Goal: Task Accomplishment & Management: Manage account settings

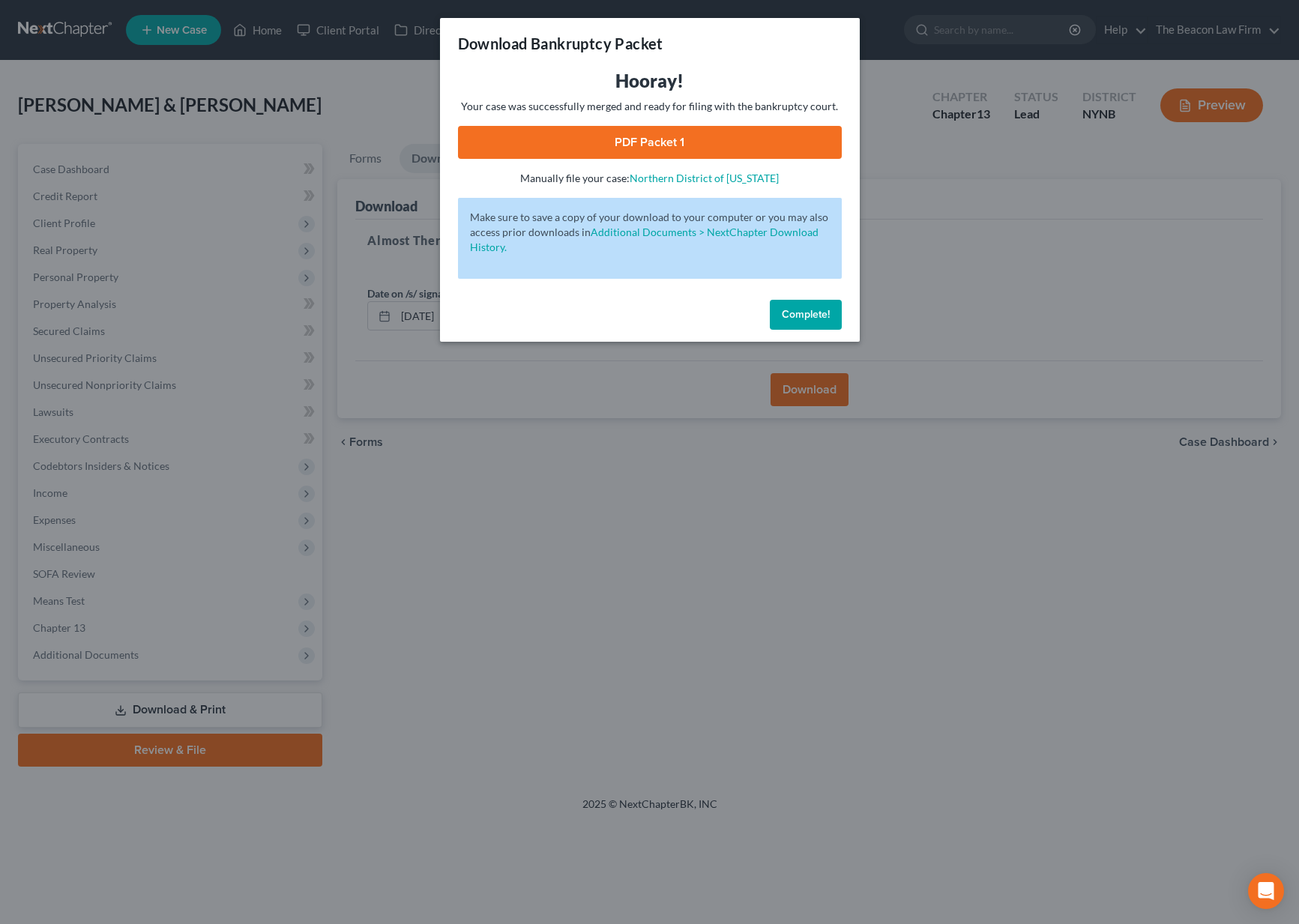
click at [801, 316] on span "Complete!" at bounding box center [805, 314] width 48 height 12
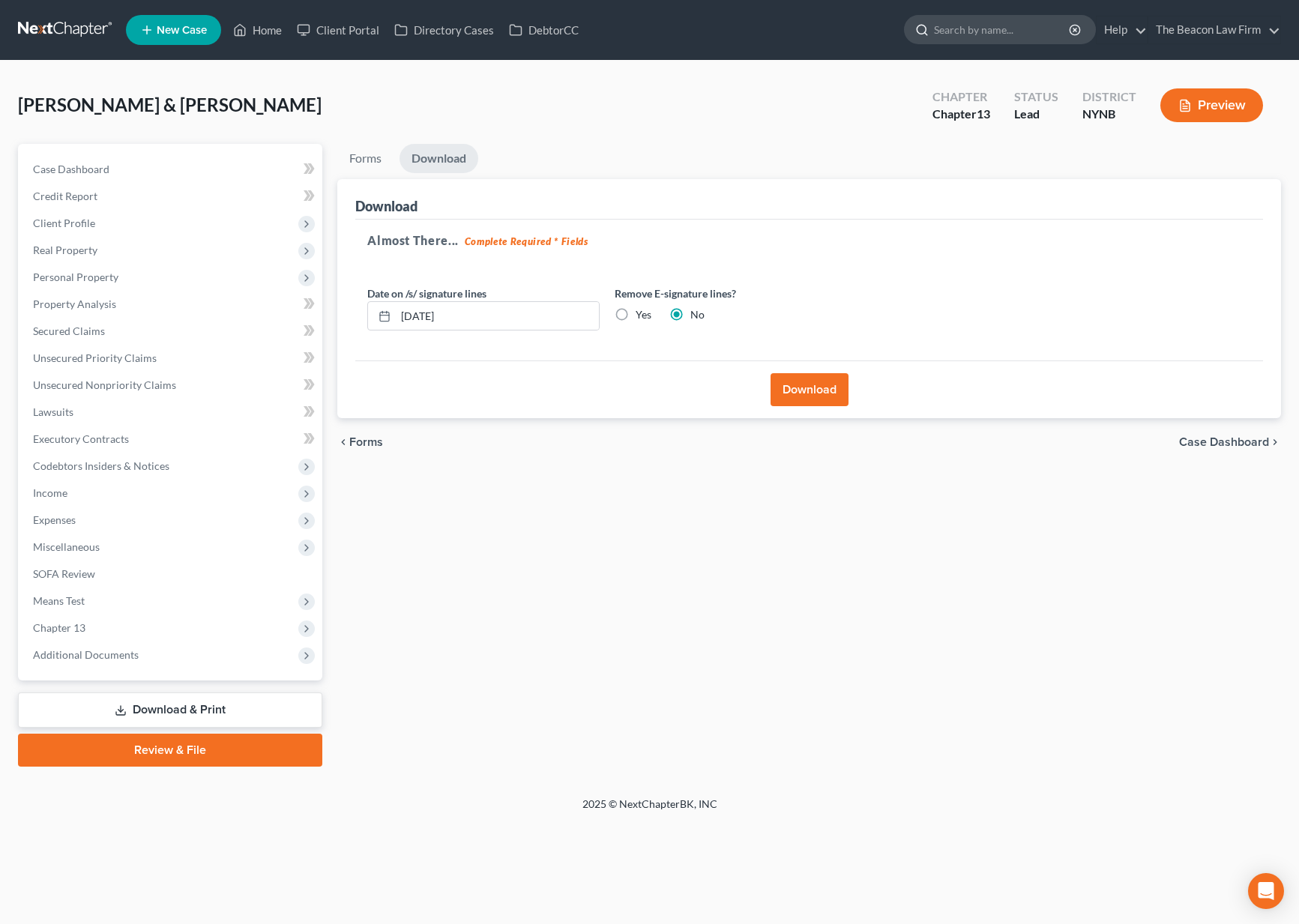
click at [979, 29] on input "search" at bounding box center [1002, 29] width 137 height 27
click at [46, 30] on link at bounding box center [65, 29] width 96 height 27
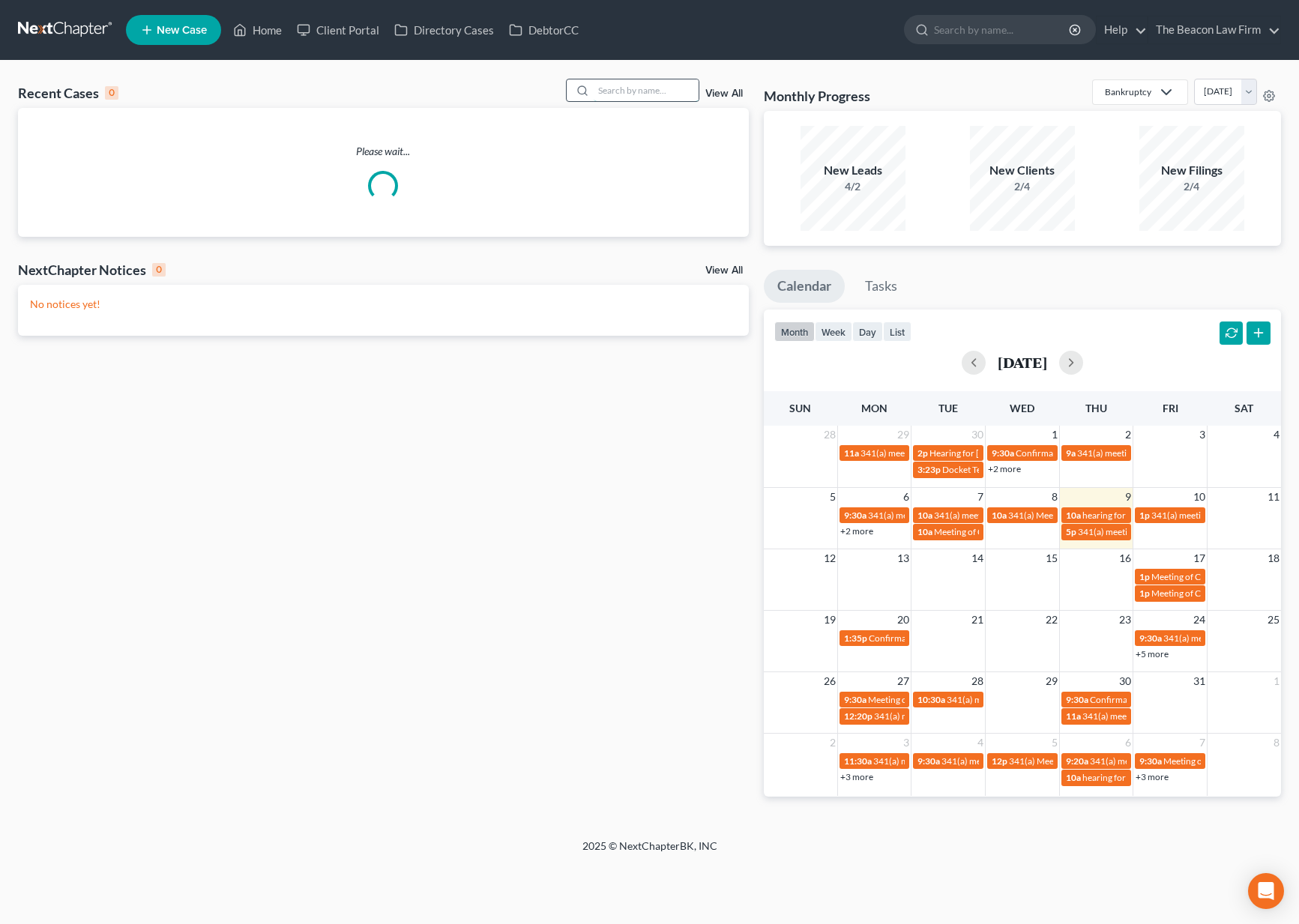
click at [623, 96] on input "search" at bounding box center [645, 90] width 105 height 22
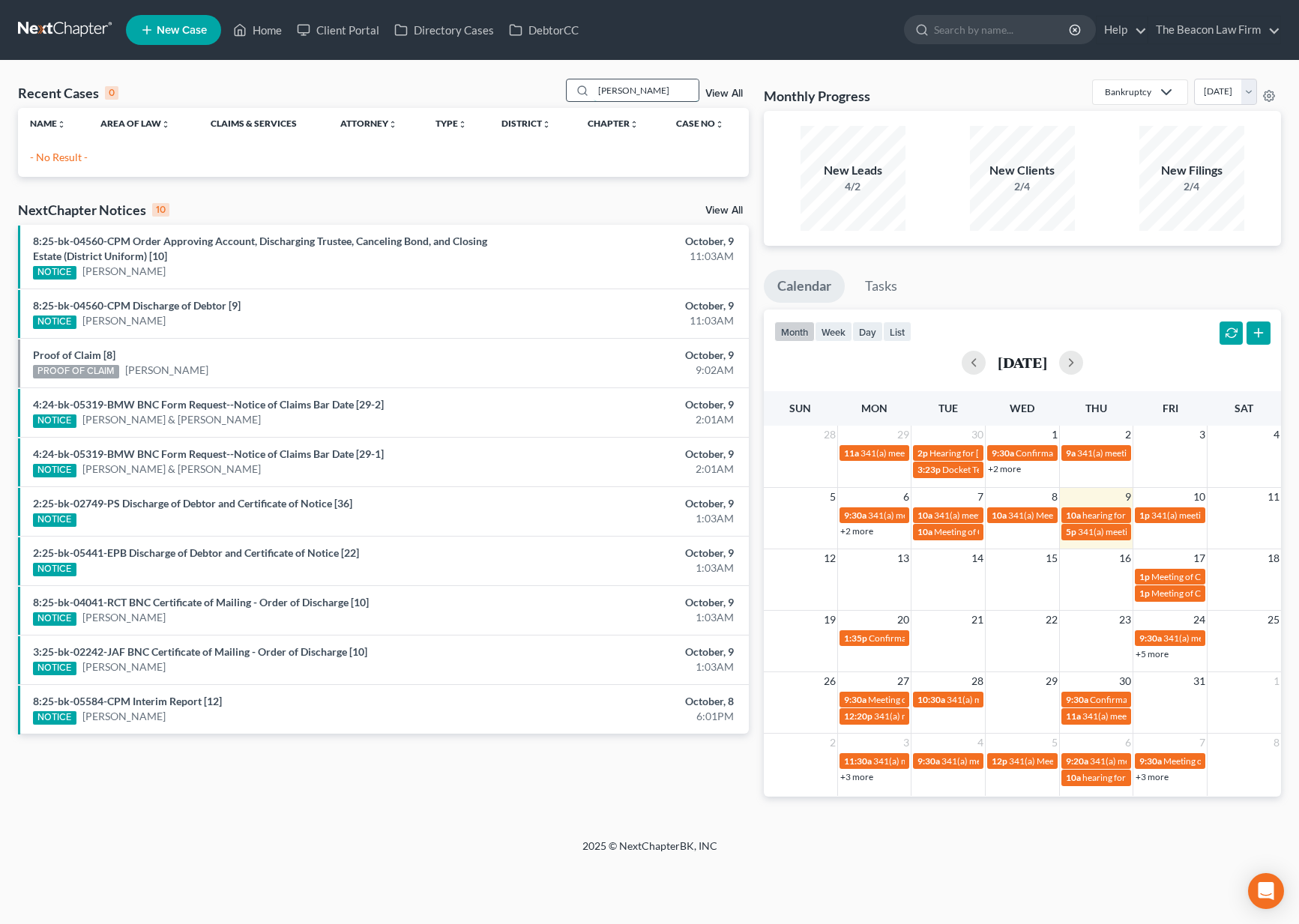
click at [633, 93] on input "[PERSON_NAME]" at bounding box center [645, 90] width 105 height 22
type input "[PERSON_NAME]"
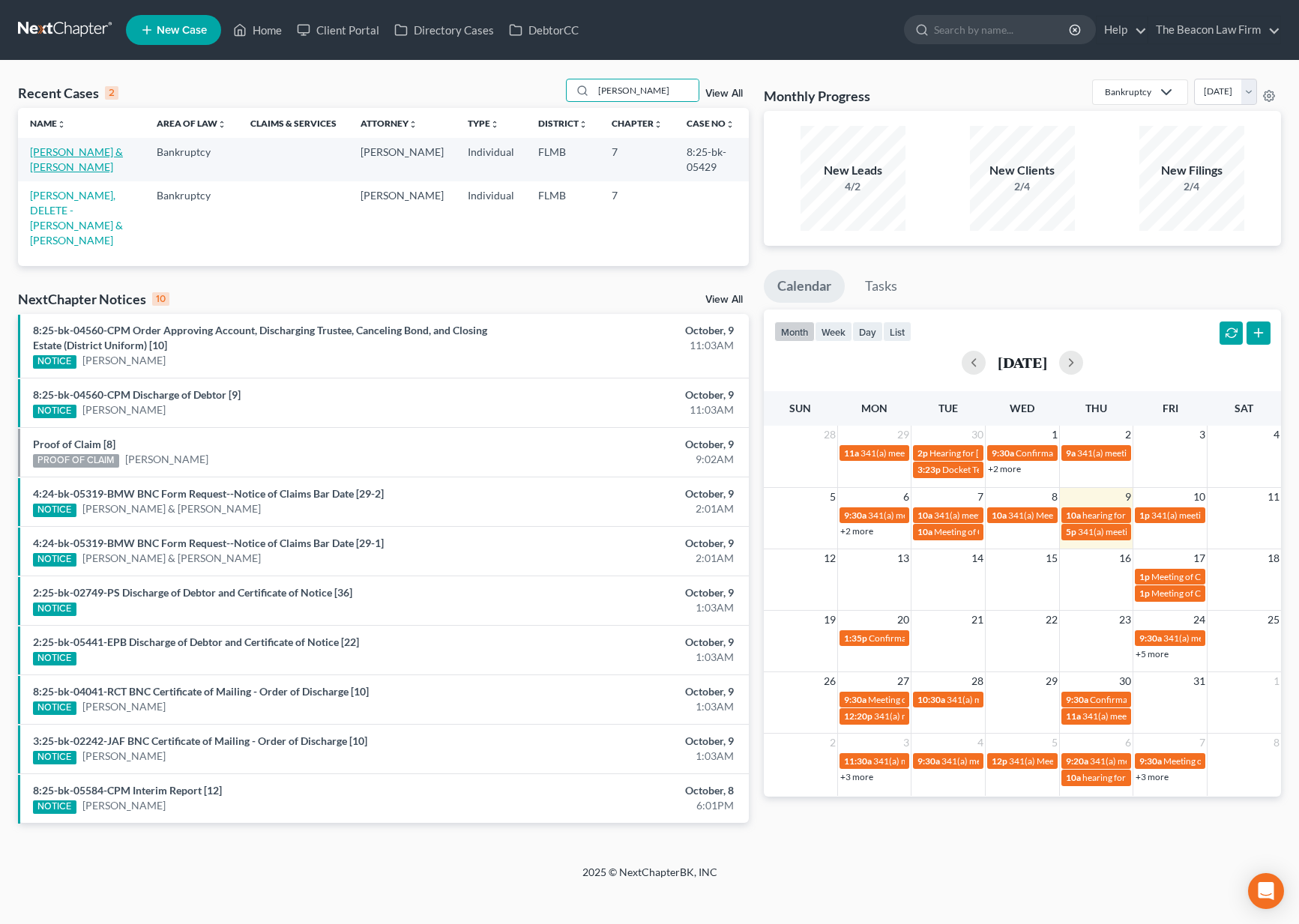
drag, startPoint x: 626, startPoint y: 115, endPoint x: 120, endPoint y: 153, distance: 507.4
click at [120, 153] on link "[PERSON_NAME] & [PERSON_NAME]" at bounding box center [77, 159] width 93 height 27
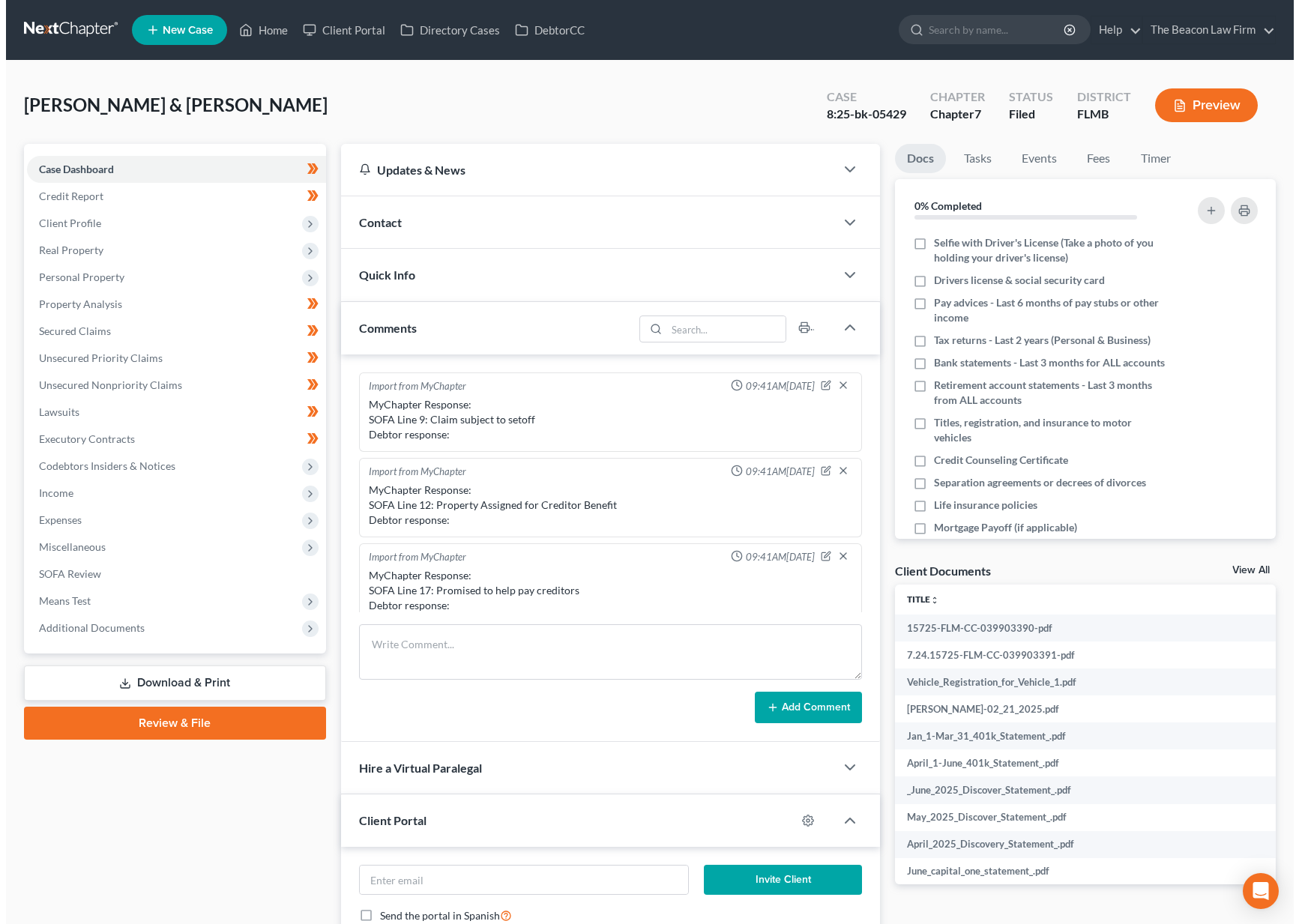
scroll to position [376, 0]
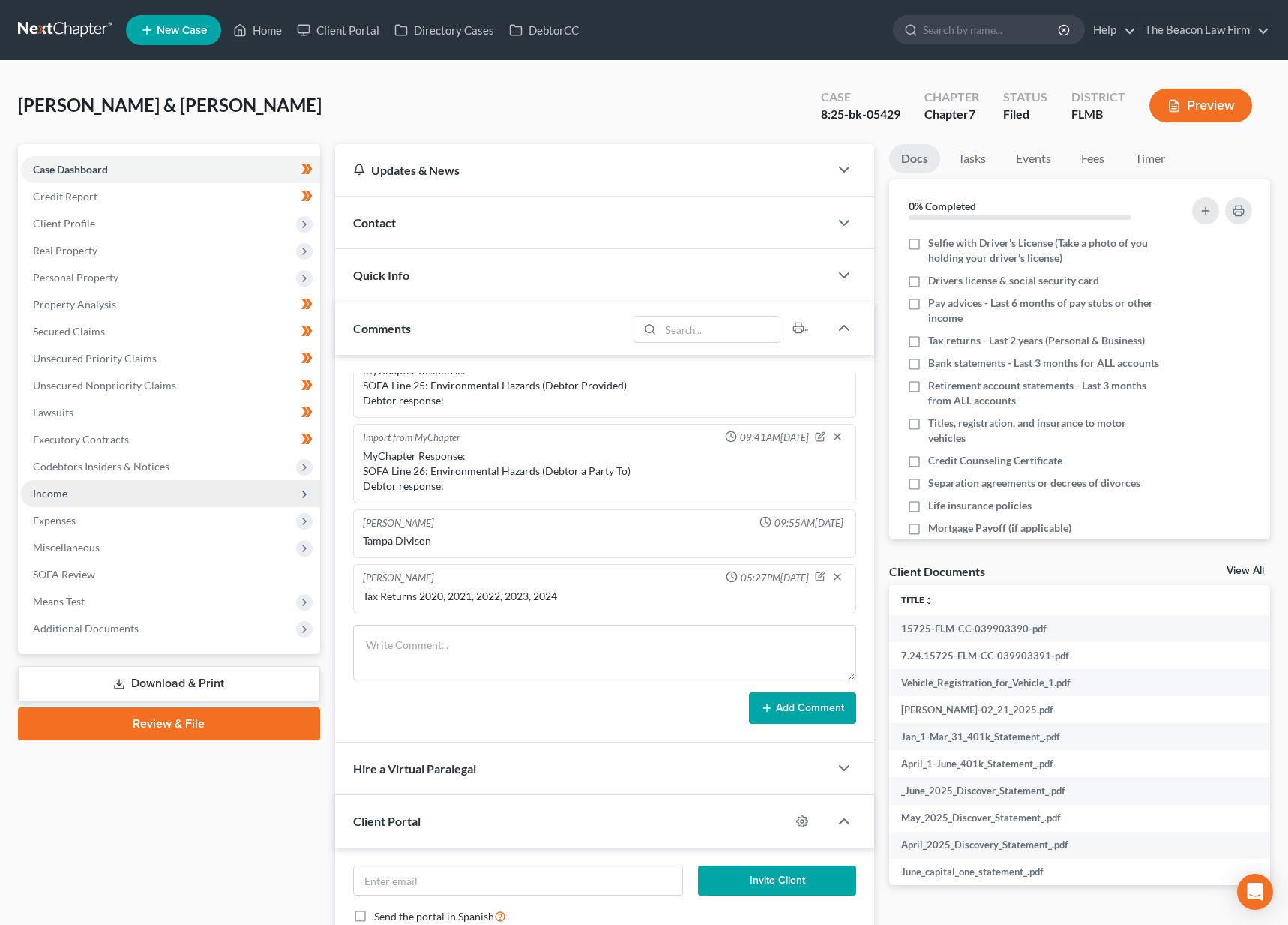
click at [74, 499] on span "Income" at bounding box center [170, 493] width 299 height 27
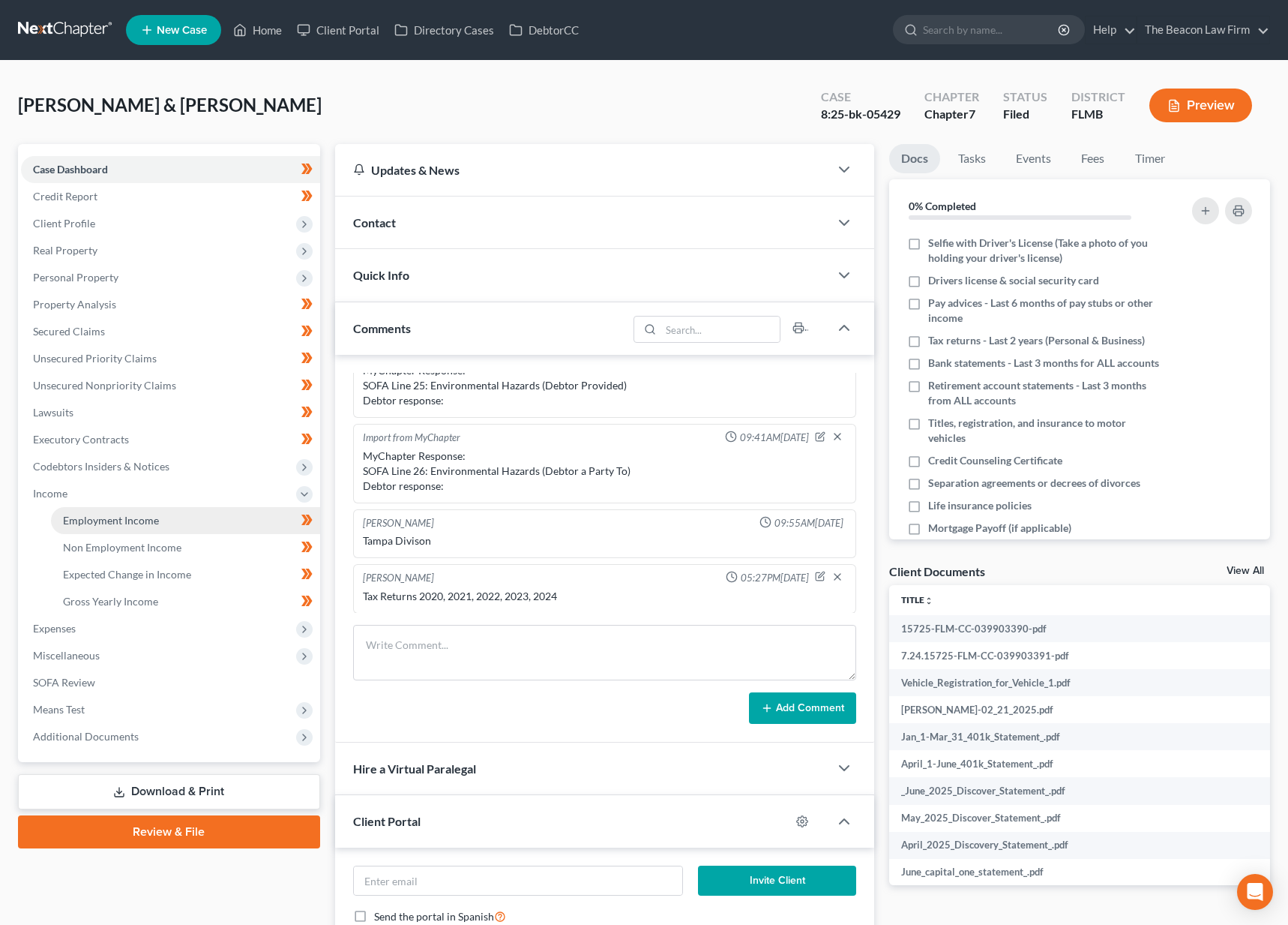
click at [82, 516] on span "Employment Income" at bounding box center [111, 520] width 96 height 12
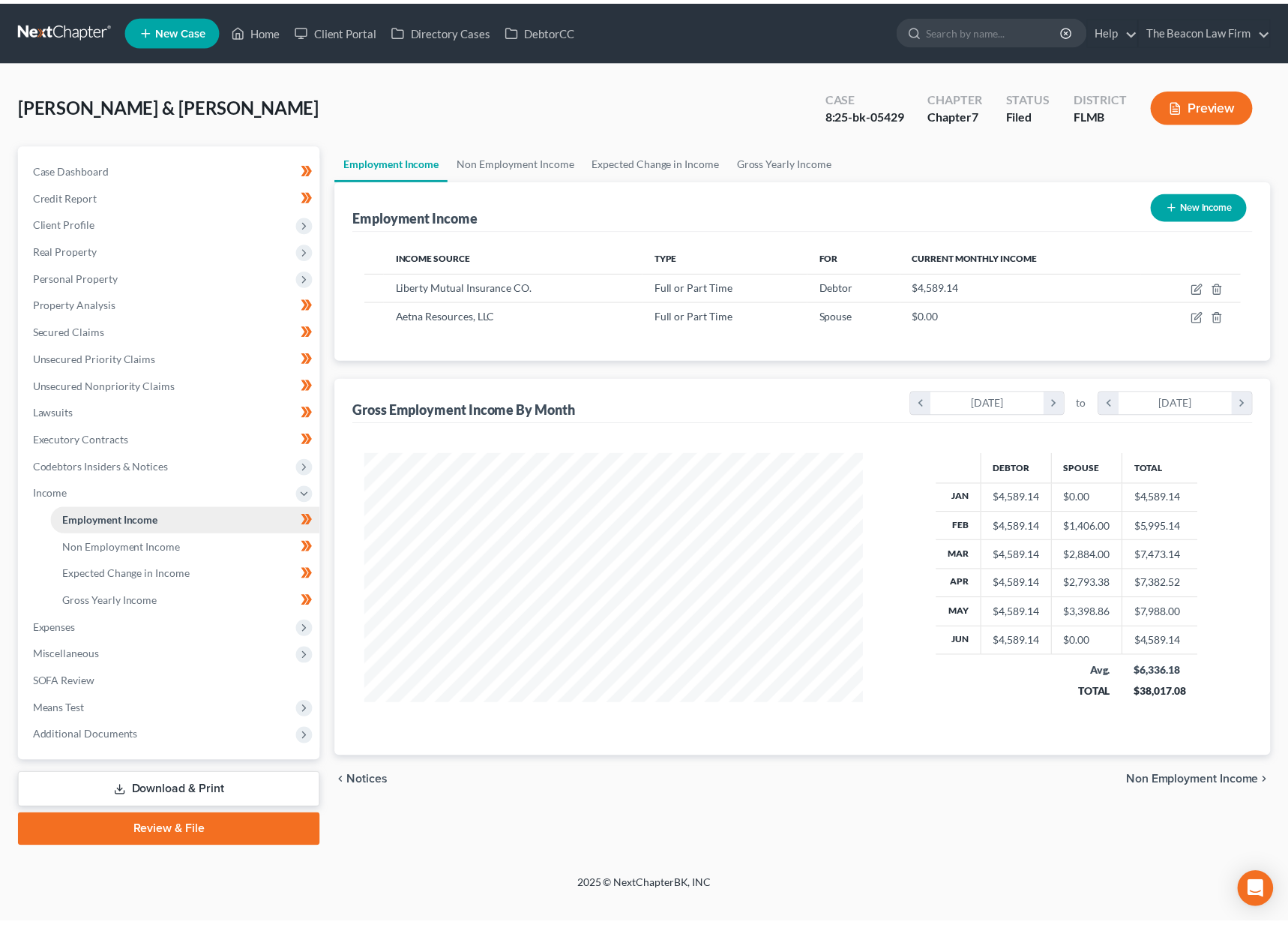
scroll to position [269, 533]
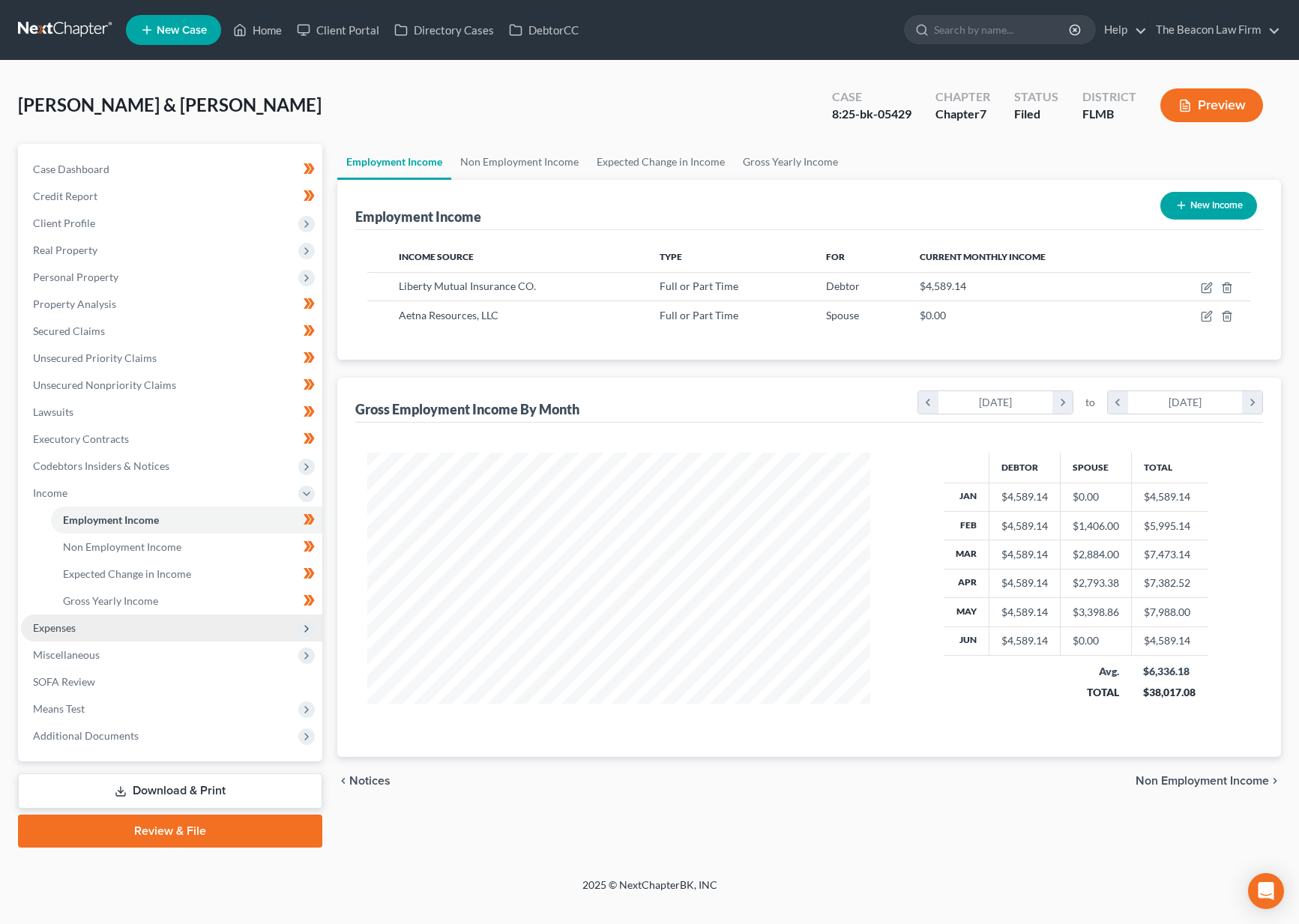
click at [85, 619] on span "Expenses" at bounding box center [171, 628] width 301 height 27
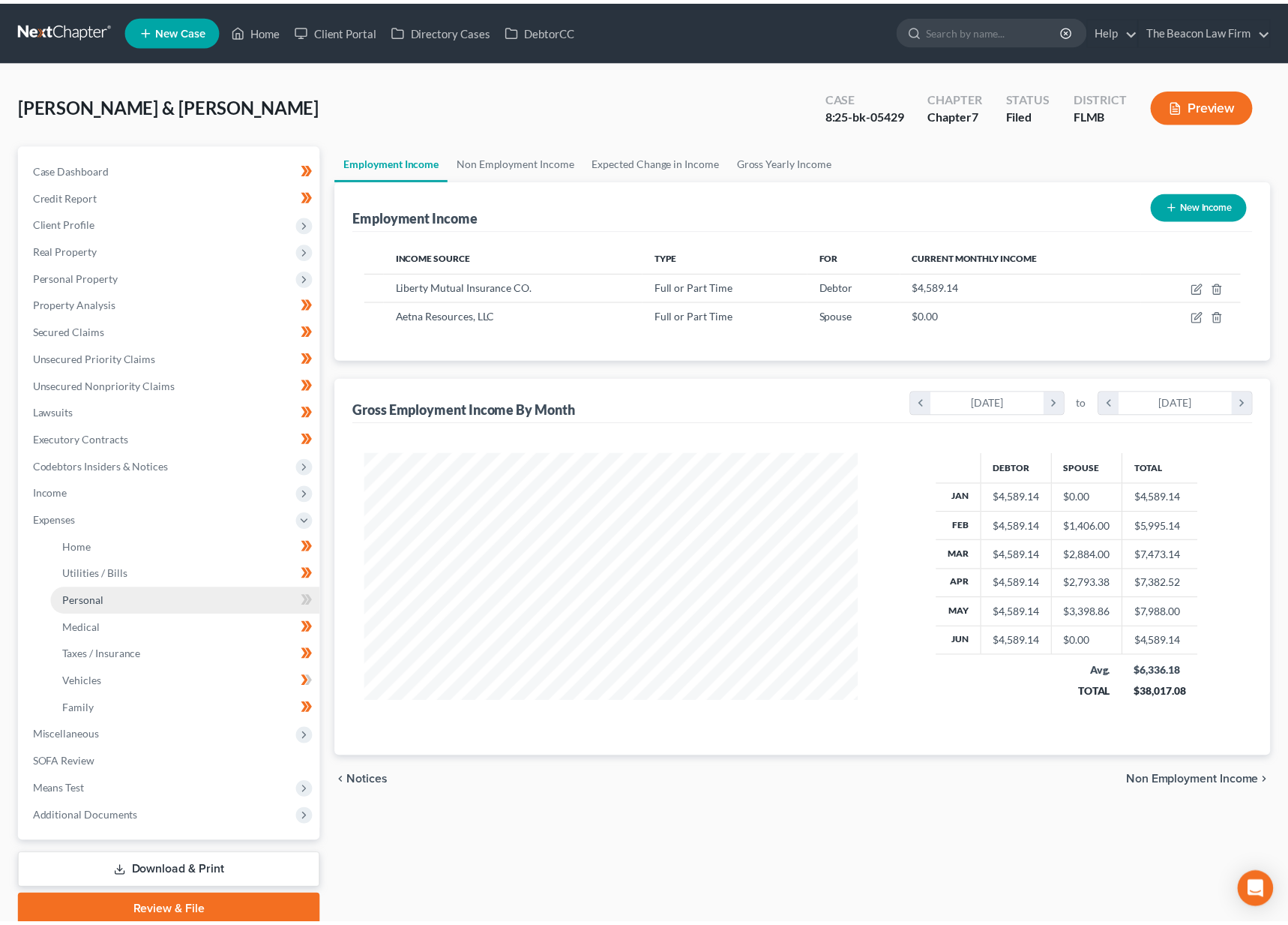
scroll to position [749803, 749217]
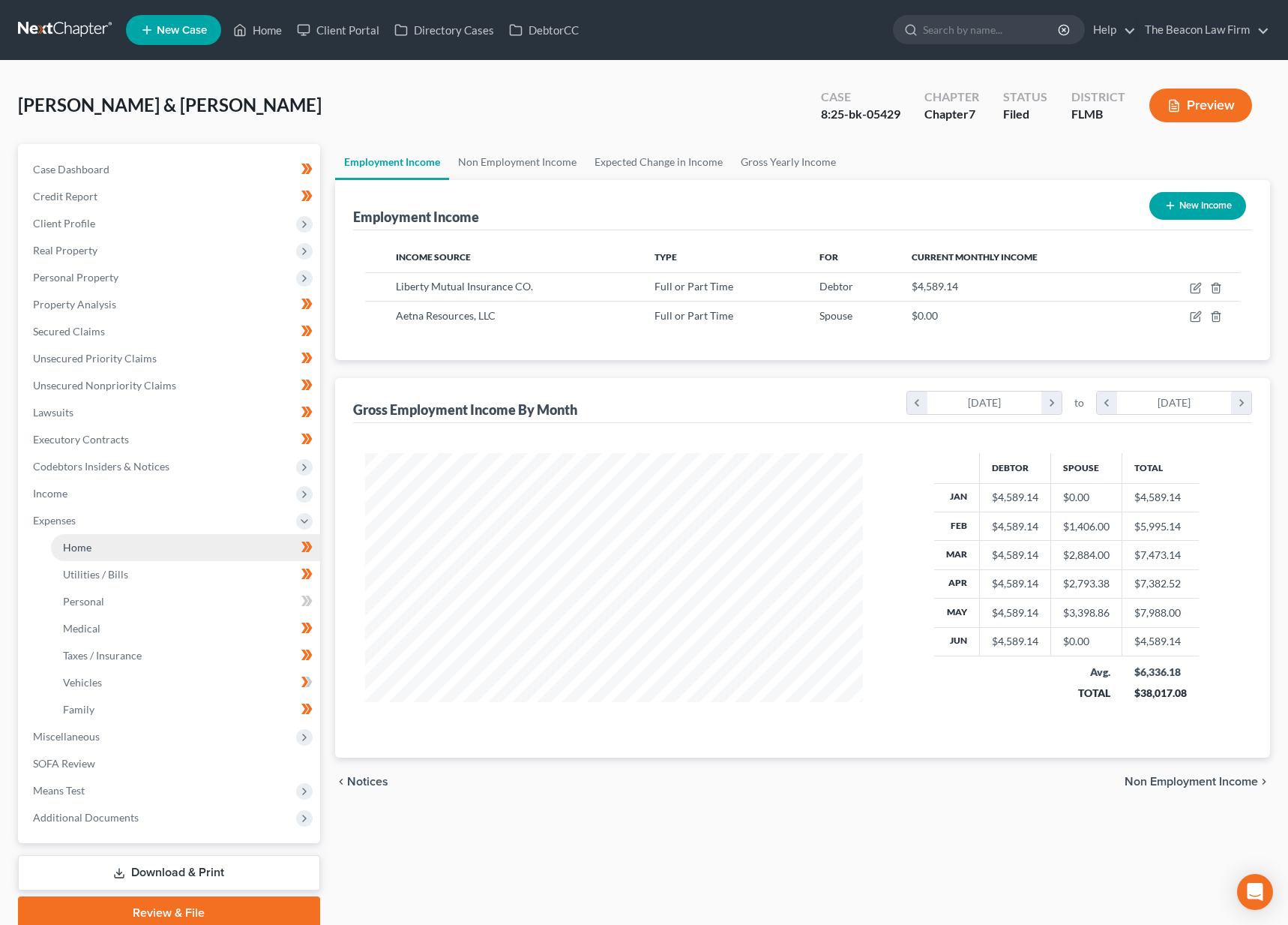
click at [108, 557] on link "Home" at bounding box center [185, 547] width 269 height 27
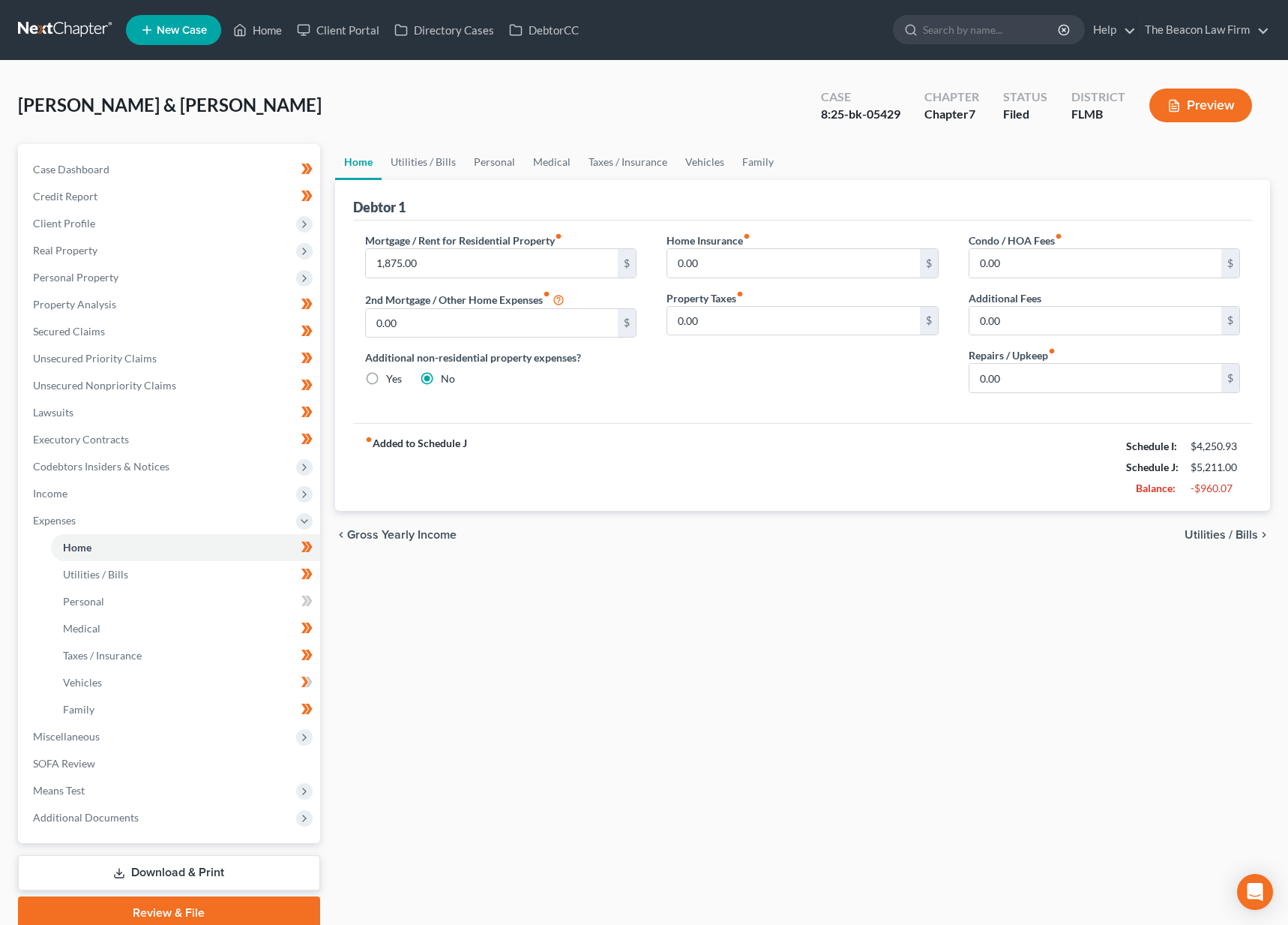
click at [109, 27] on link at bounding box center [65, 29] width 96 height 27
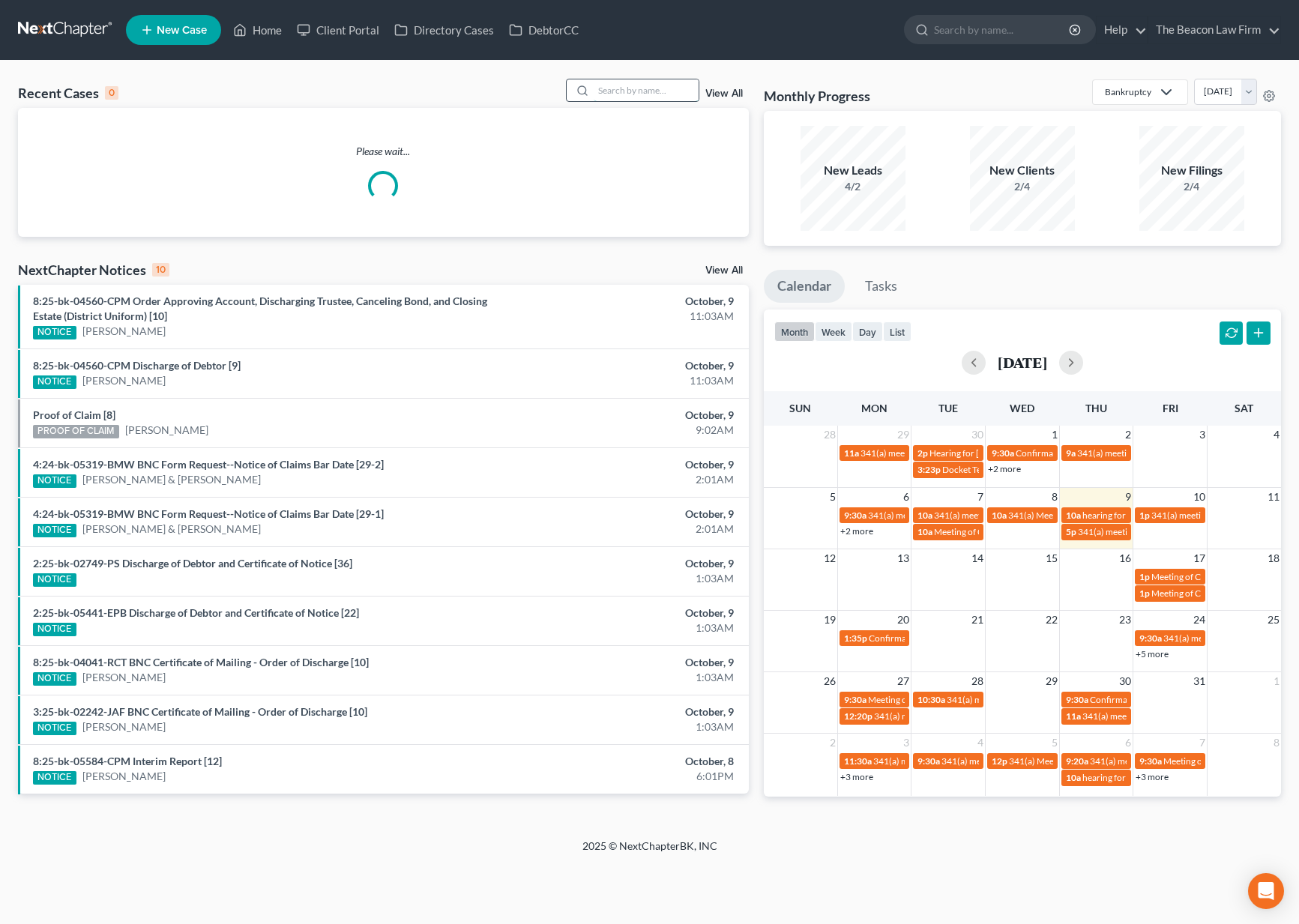
click at [658, 87] on input "search" at bounding box center [645, 90] width 105 height 22
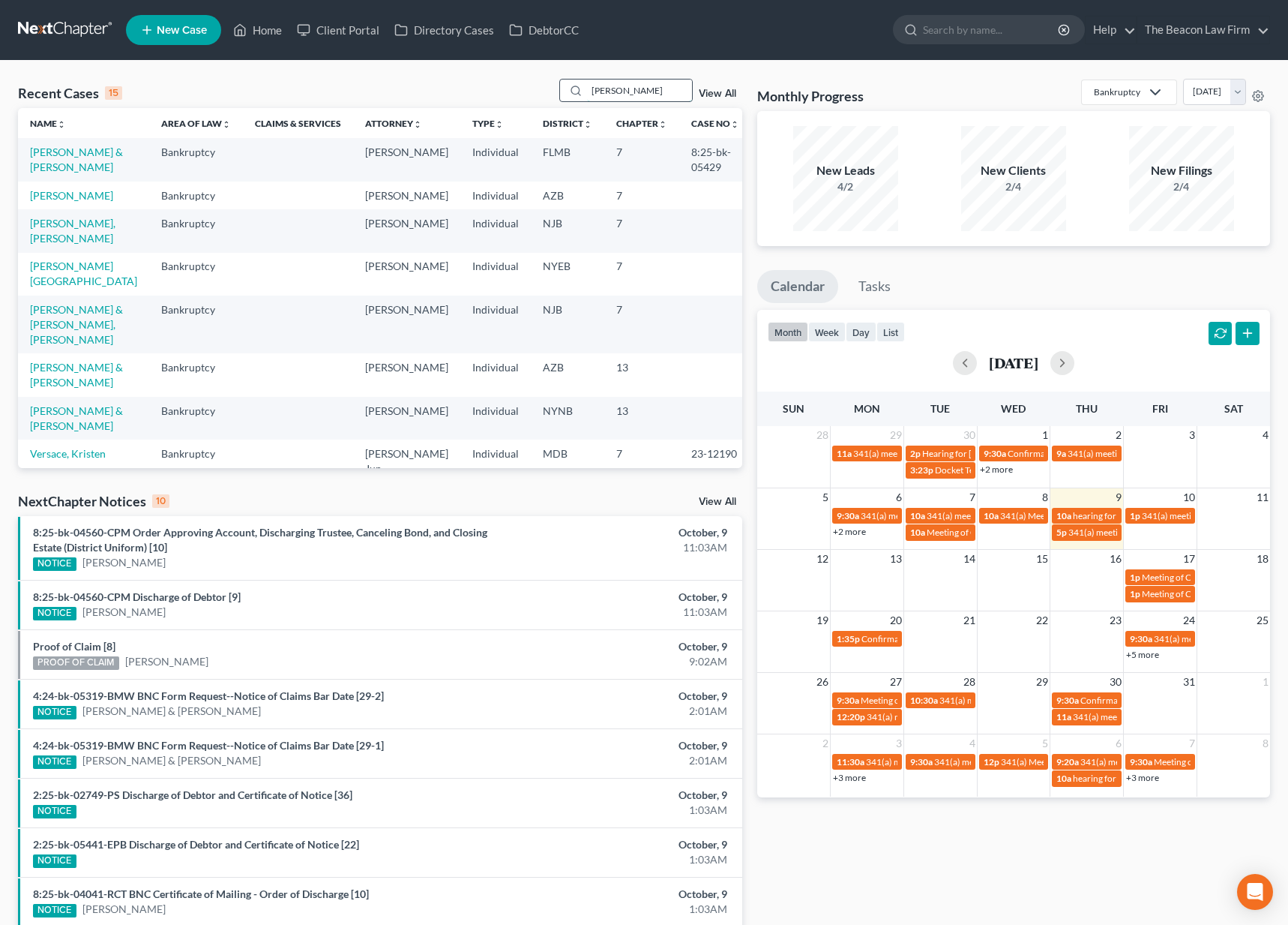
type input "burke"
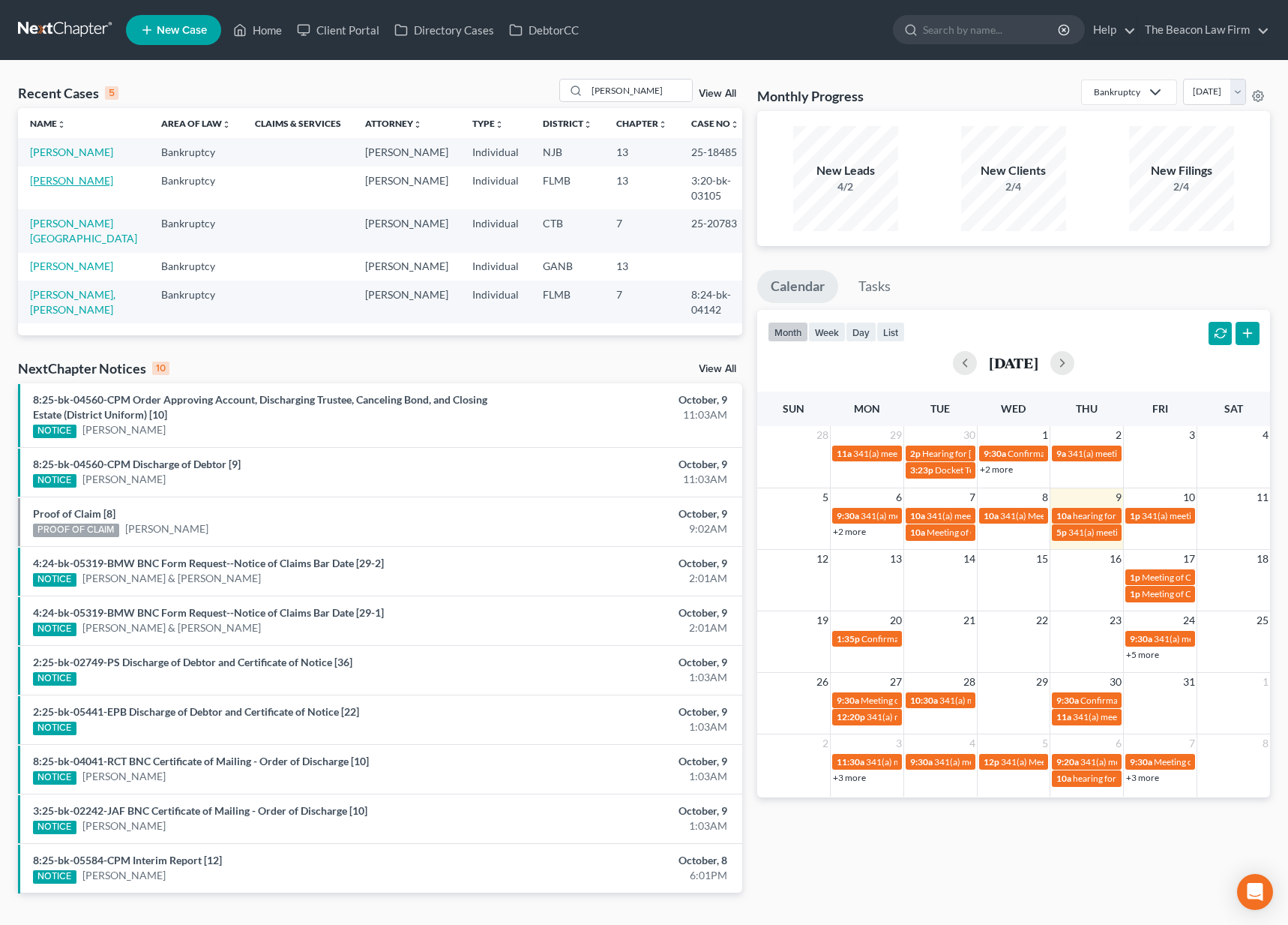
click at [69, 179] on link "Burke, Erin" at bounding box center [72, 180] width 83 height 12
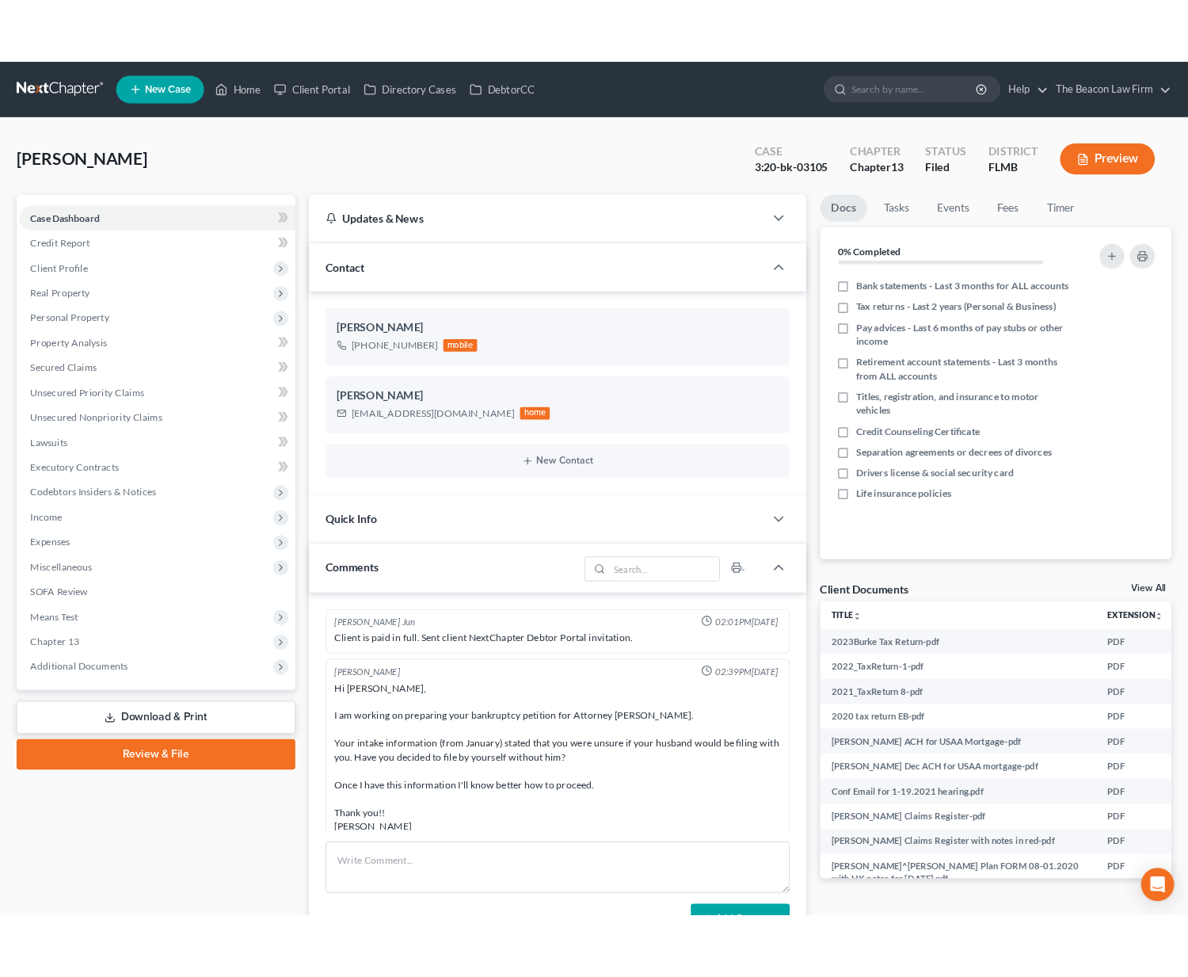
scroll to position [3403, 0]
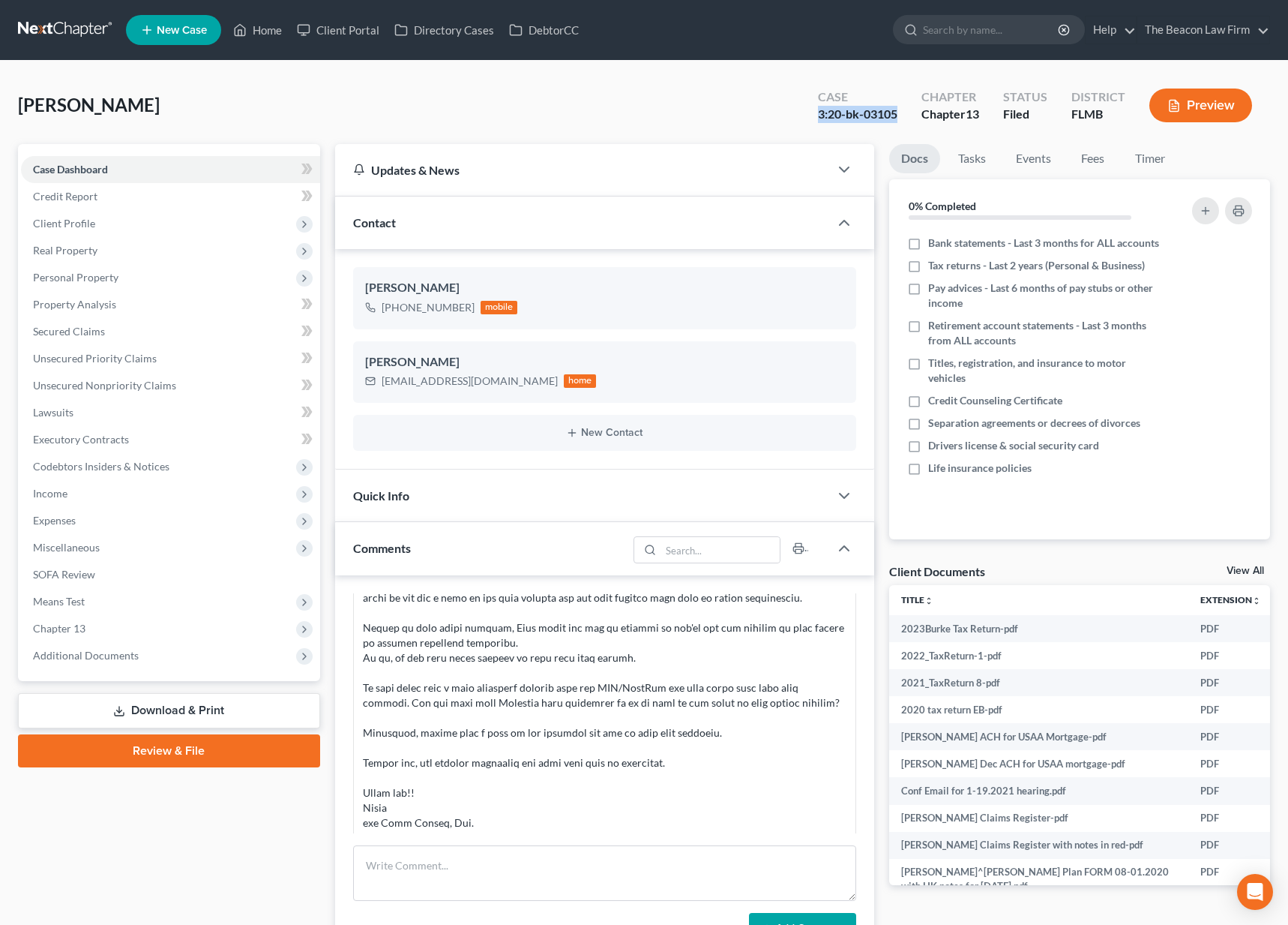
drag, startPoint x: 901, startPoint y: 116, endPoint x: 819, endPoint y: 115, distance: 82.0
click at [819, 115] on div "Case 3:20-bk-03105" at bounding box center [857, 107] width 103 height 44
copy div "3:20-bk-03105"
click at [84, 247] on span "Real Property" at bounding box center [65, 249] width 64 height 12
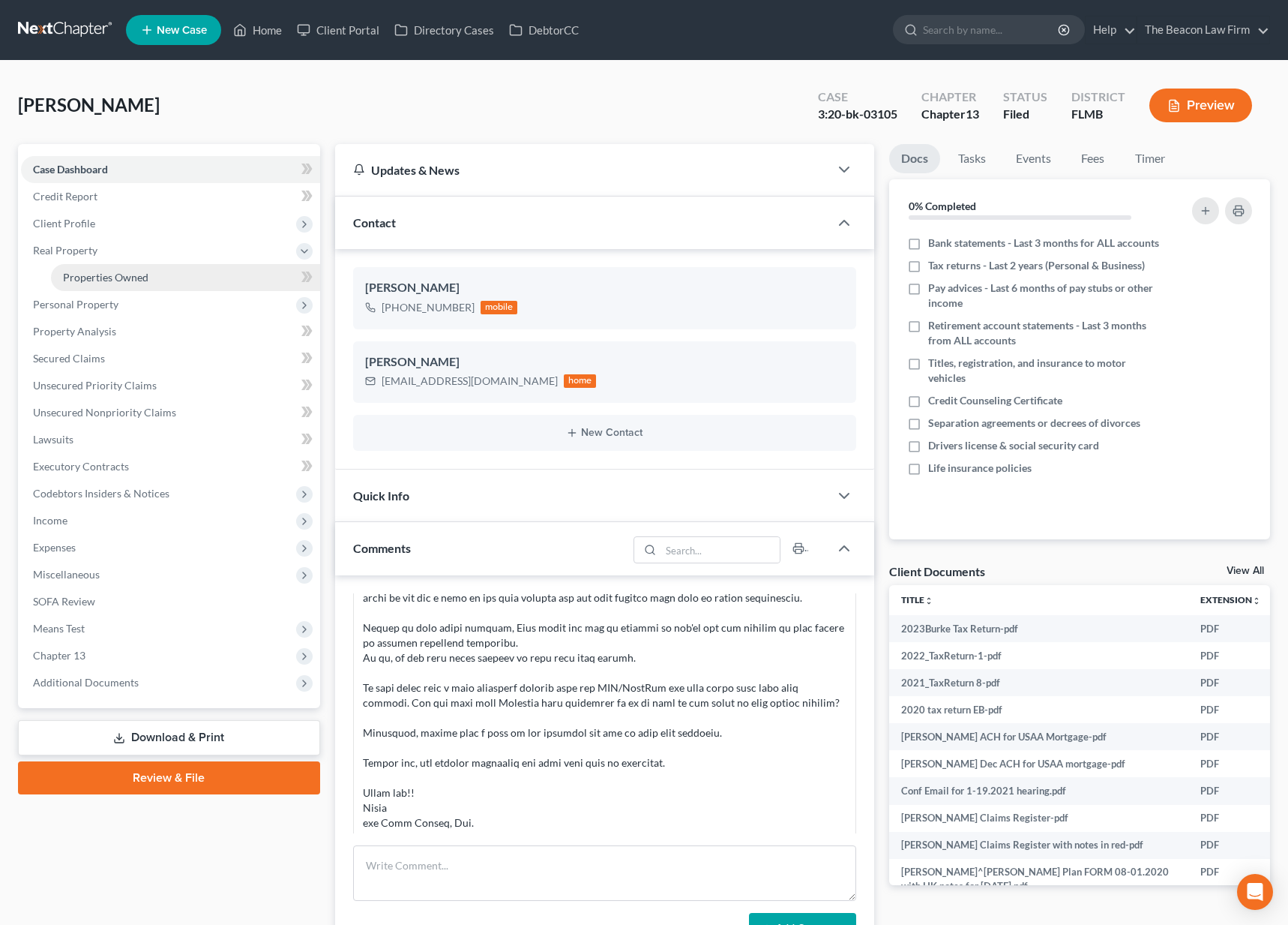
click at [90, 275] on span "Properties Owned" at bounding box center [106, 276] width 85 height 12
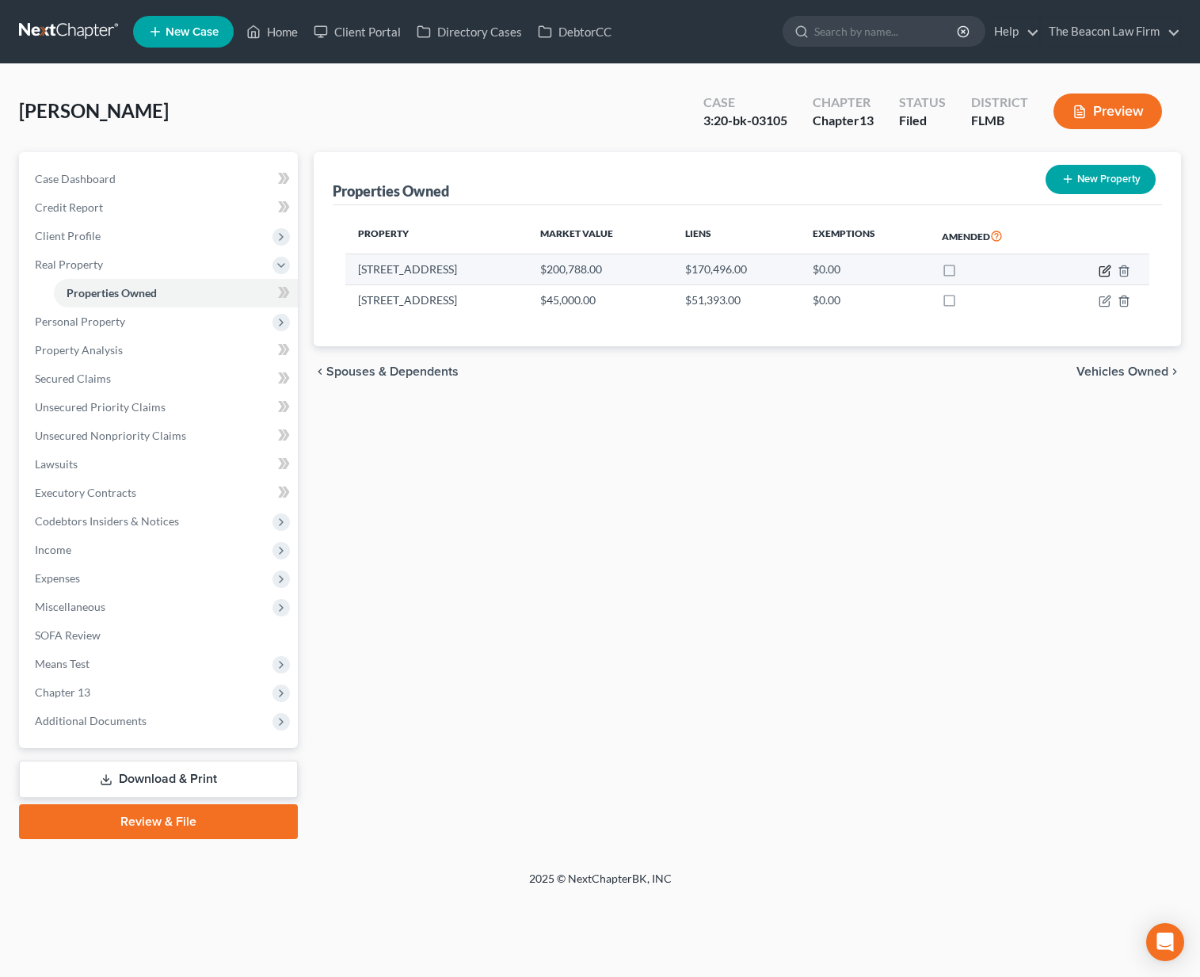
click at [1104, 268] on icon "button" at bounding box center [1105, 271] width 13 height 13
select select "9"
select select "0"
select select "1"
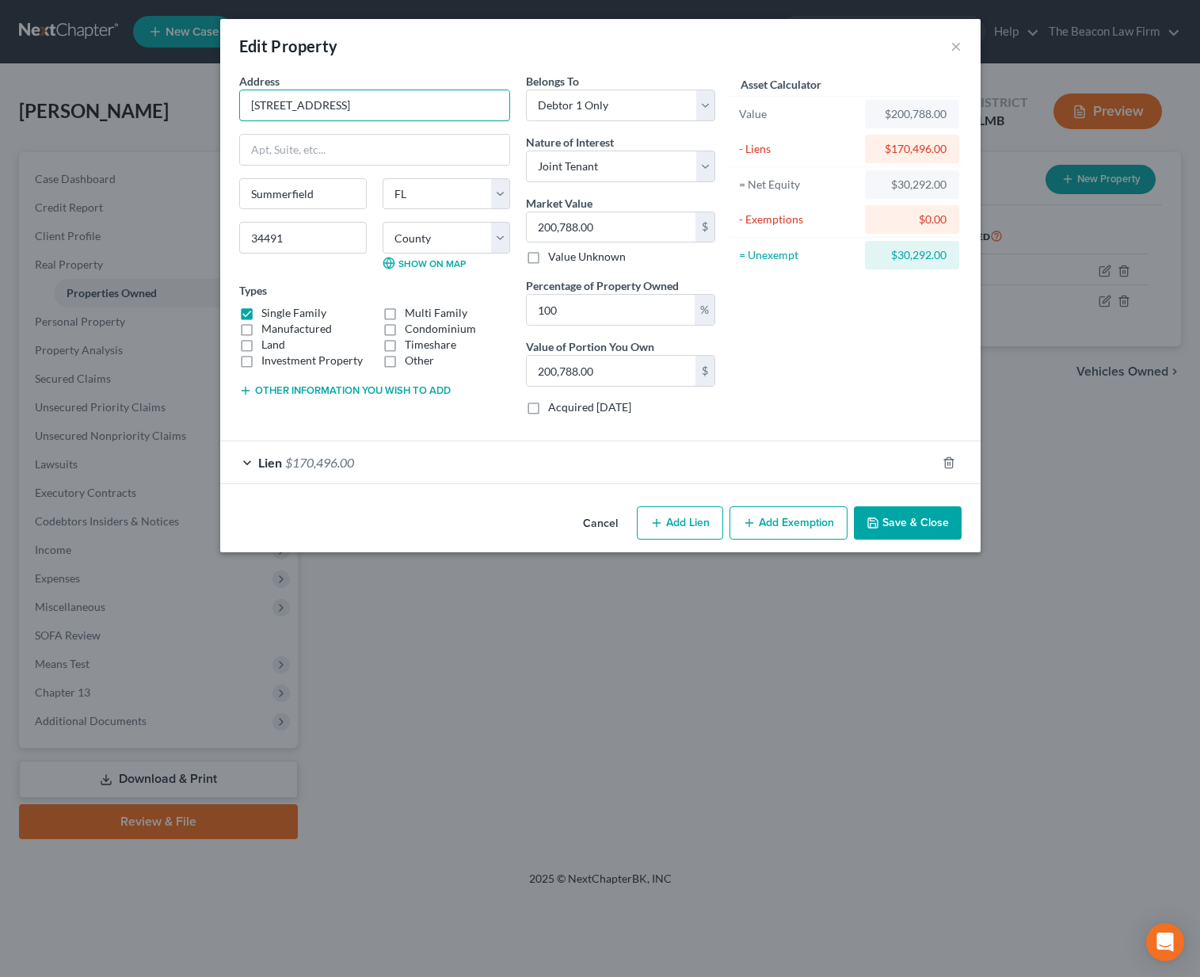
drag, startPoint x: 356, startPoint y: 105, endPoint x: 232, endPoint y: 105, distance: 123.6
click at [232, 105] on div "Address * 9648 SE 157th Place Summerfield State AL AK AR AZ CA CO CT DE DC FL G…" at bounding box center [374, 250] width 287 height 355
click at [605, 524] on button "Cancel" at bounding box center [600, 524] width 60 height 32
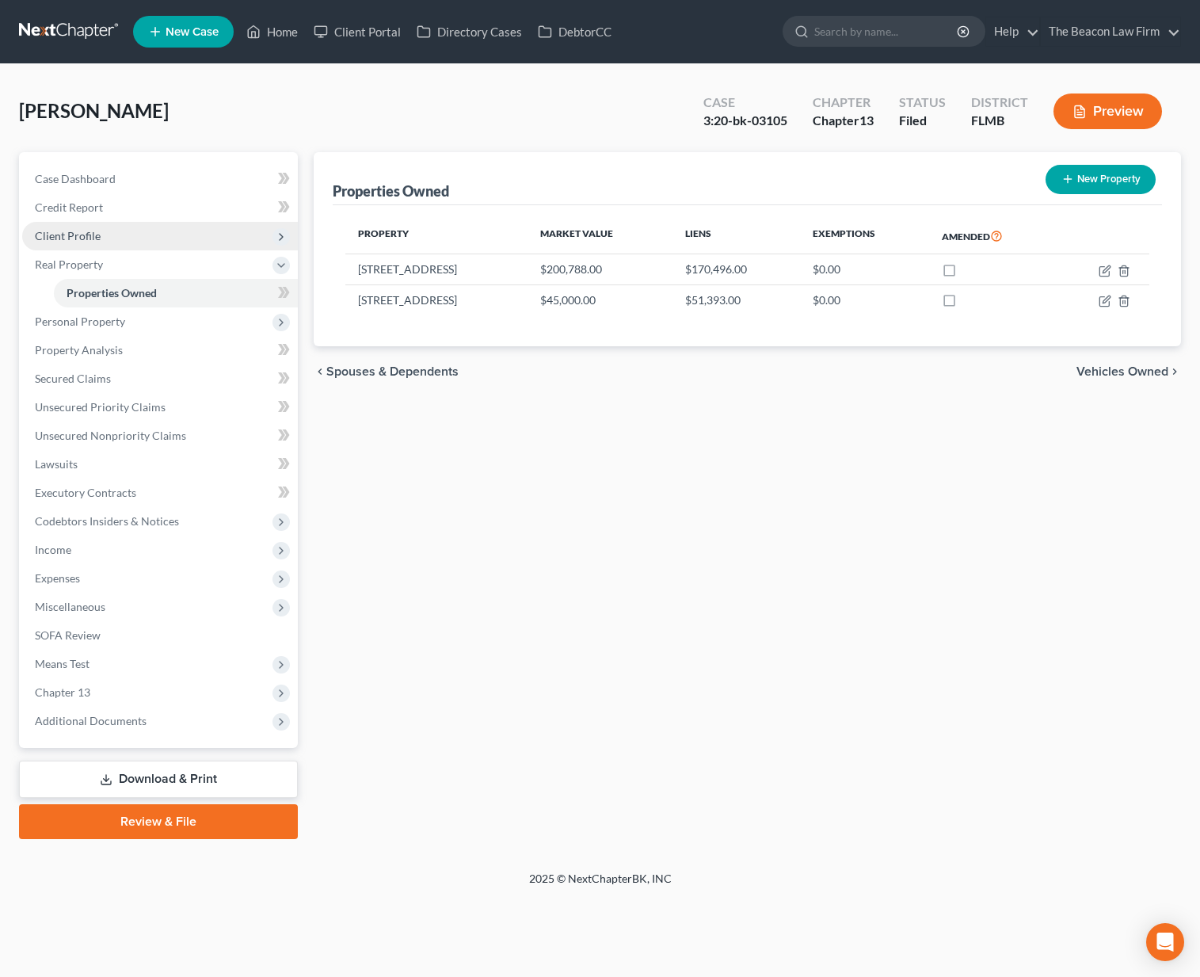
click at [77, 235] on span "Client Profile" at bounding box center [68, 235] width 66 height 13
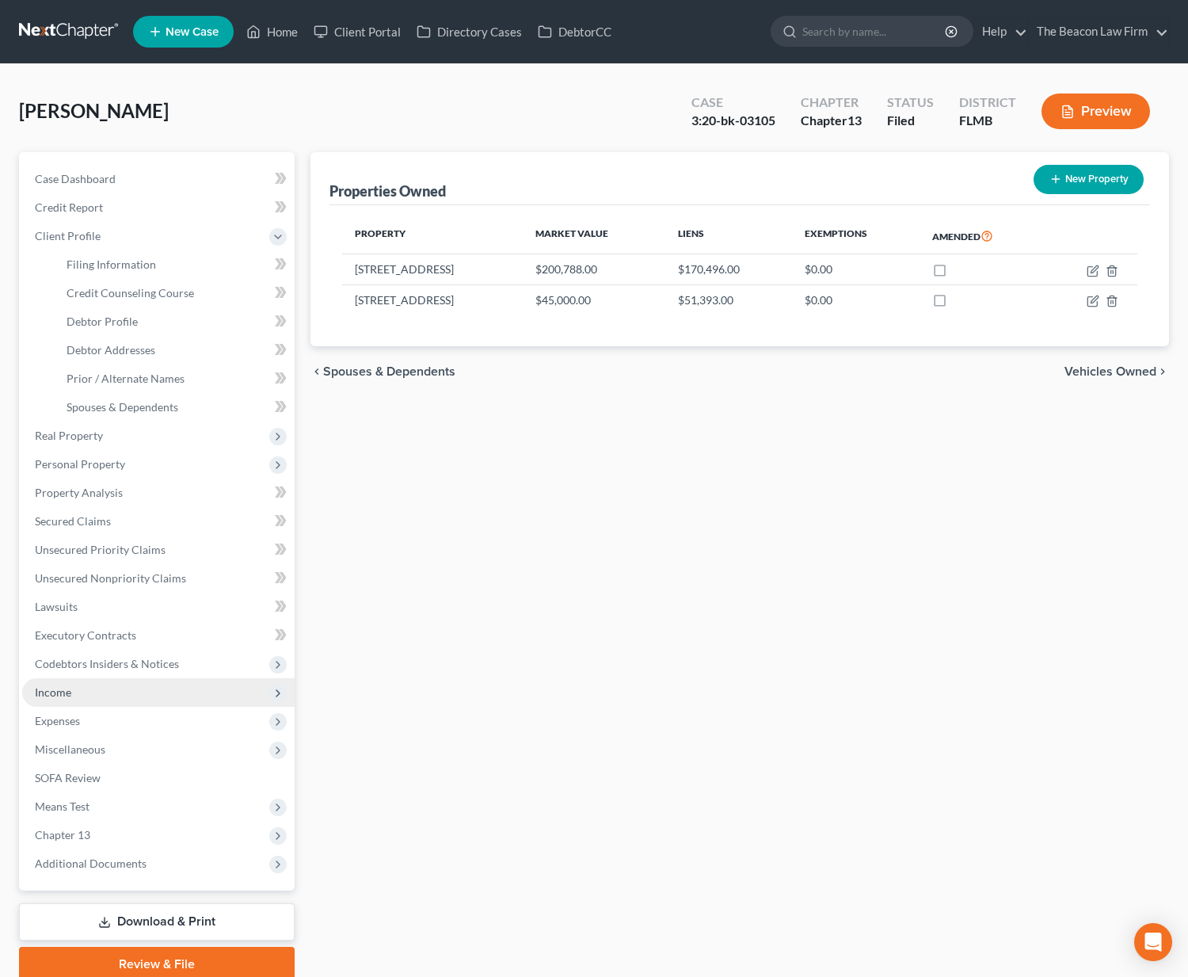
click at [81, 702] on span "Income" at bounding box center [158, 692] width 273 height 29
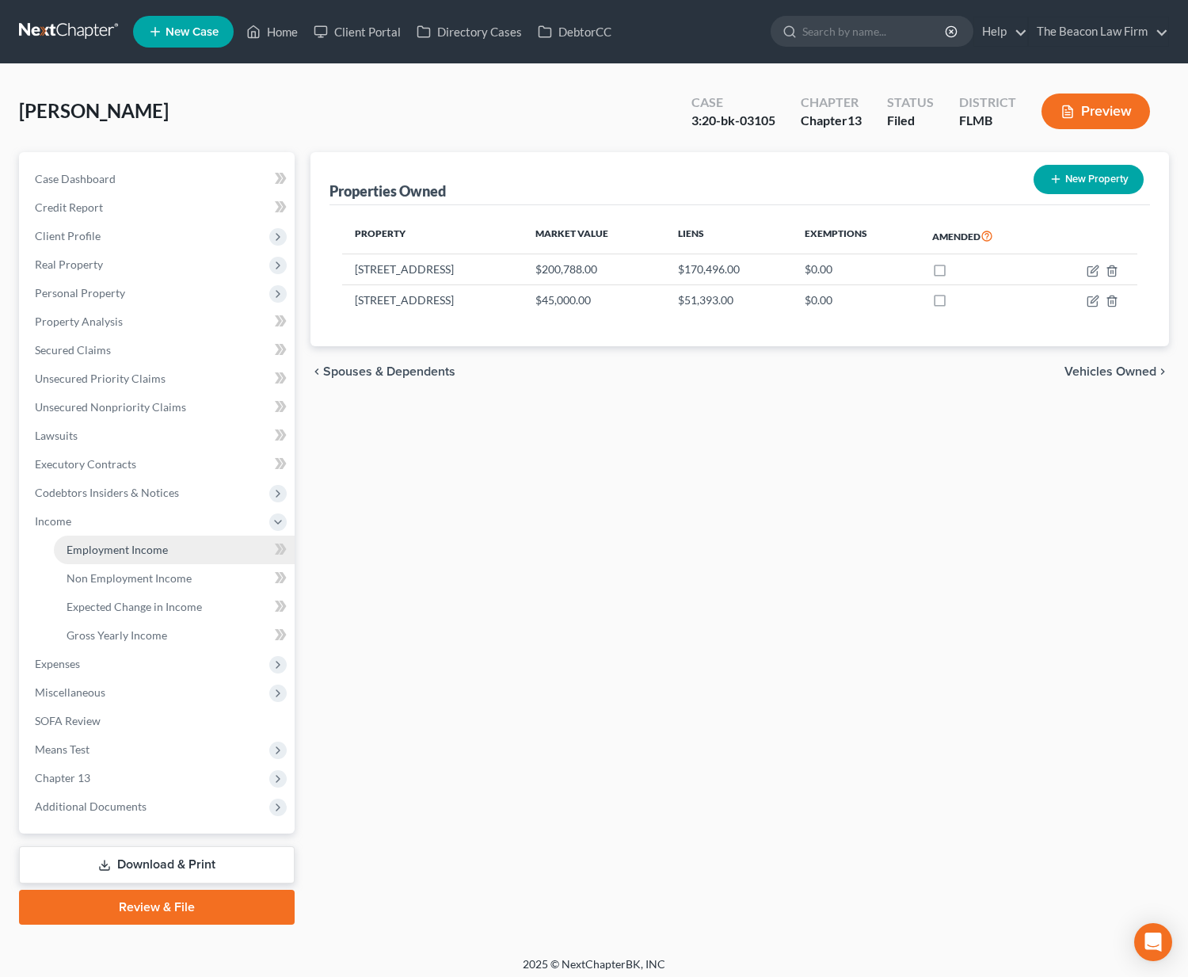
click at [131, 552] on span "Employment Income" at bounding box center [117, 549] width 101 height 13
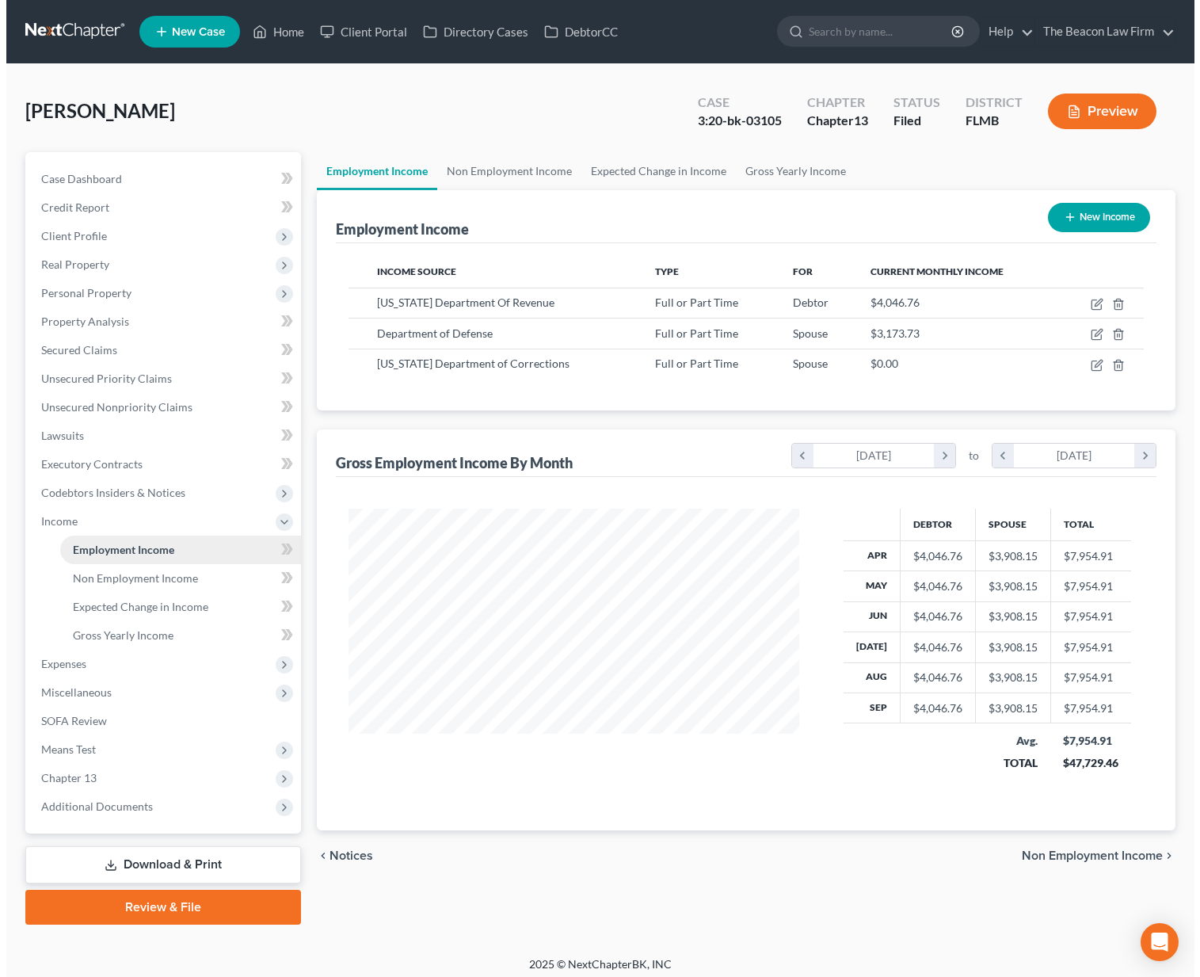
scroll to position [284, 482]
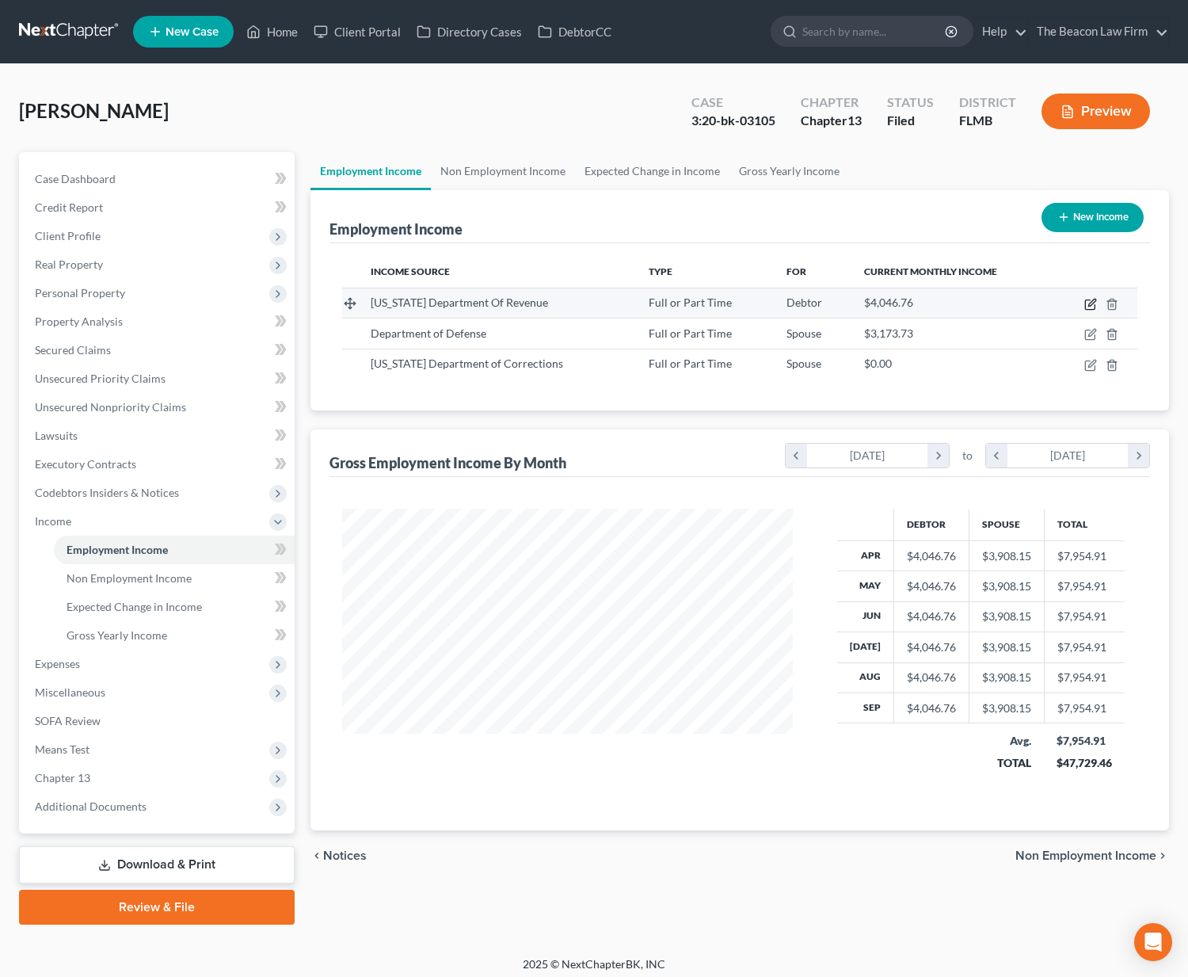
click at [1092, 304] on icon "button" at bounding box center [1091, 304] width 13 height 13
select select "0"
select select "9"
select select "0"
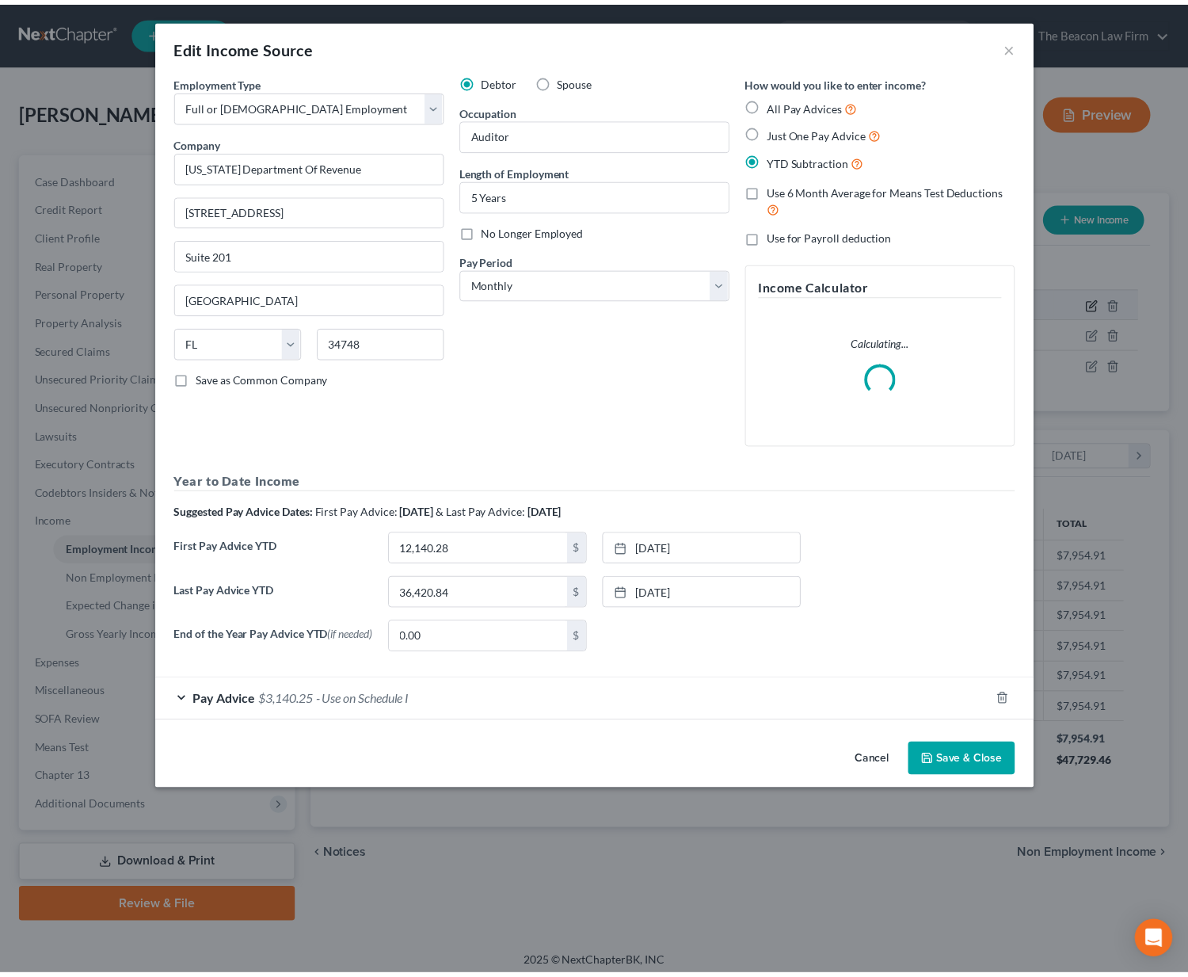
scroll to position [284, 487]
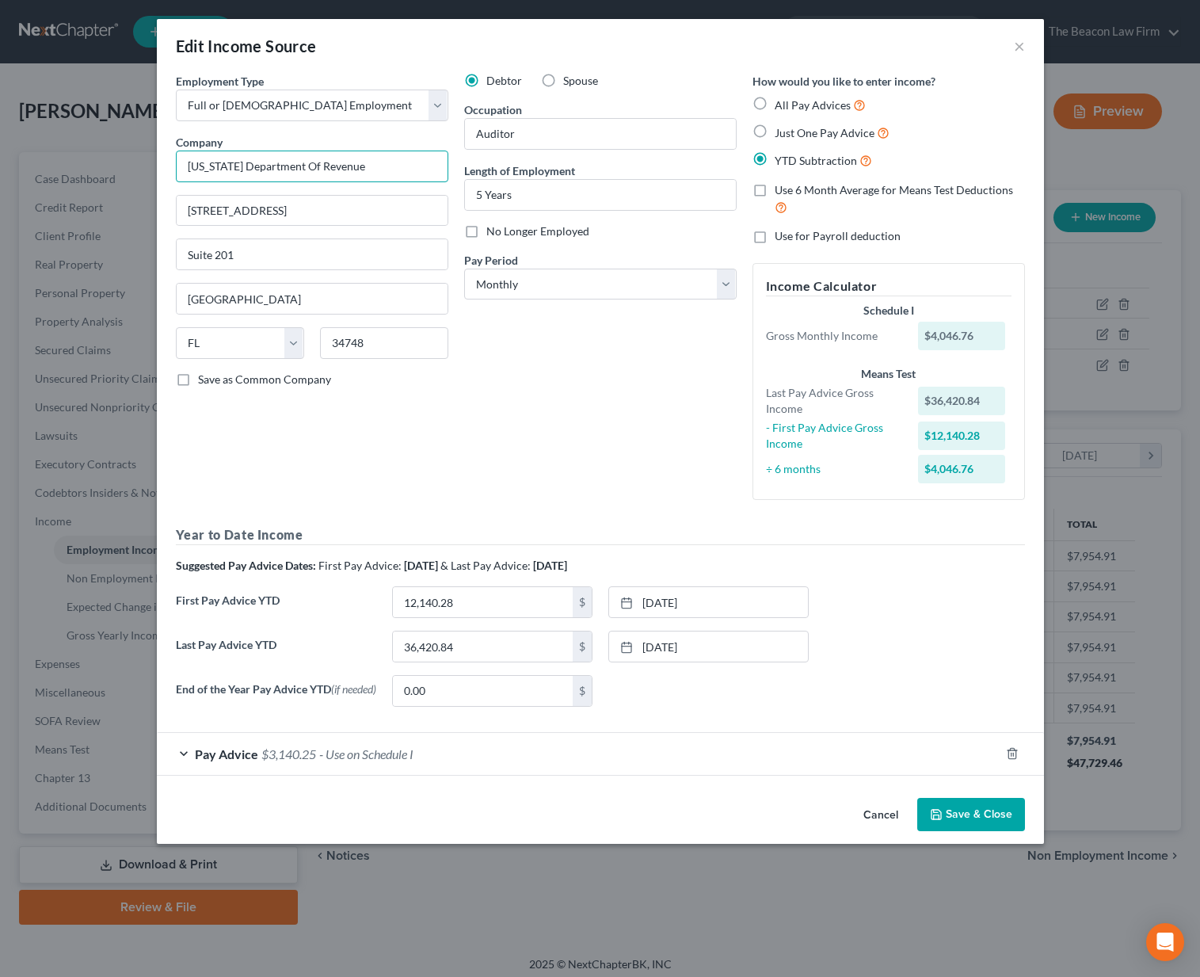
drag, startPoint x: 358, startPoint y: 160, endPoint x: 149, endPoint y: 155, distance: 209.2
click at [149, 155] on div "Edit Income Source × Employment Type * Select Full or Part Time Employment Self…" at bounding box center [600, 488] width 1200 height 977
drag, startPoint x: 237, startPoint y: 210, endPoint x: 168, endPoint y: 208, distance: 69.0
click at [168, 208] on div "Employment Type * Select Full or Part Time Employment Self Employment Company *…" at bounding box center [312, 293] width 288 height 440
click at [1024, 52] on button "×" at bounding box center [1019, 45] width 11 height 19
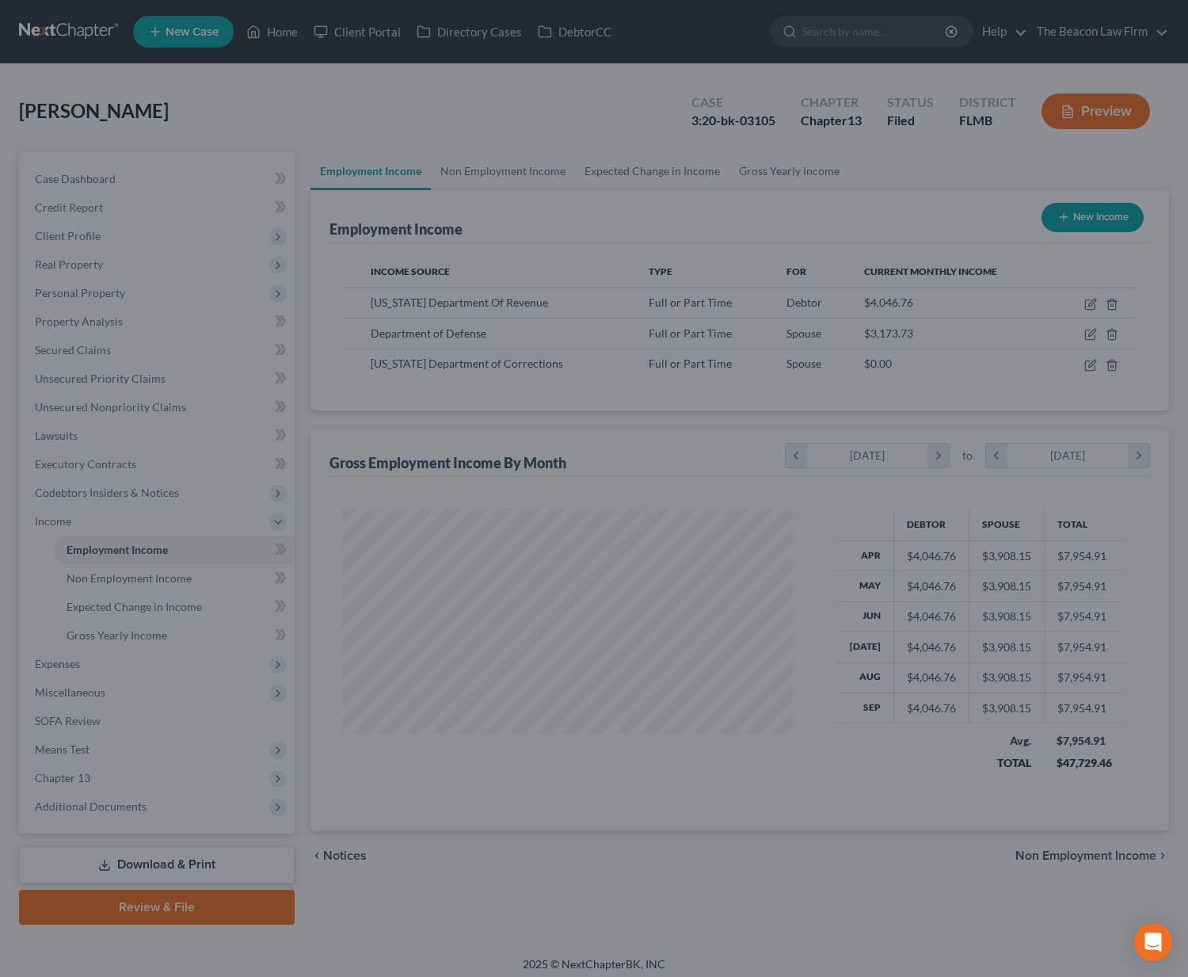
scroll to position [791954, 791755]
